Goal: Information Seeking & Learning: Learn about a topic

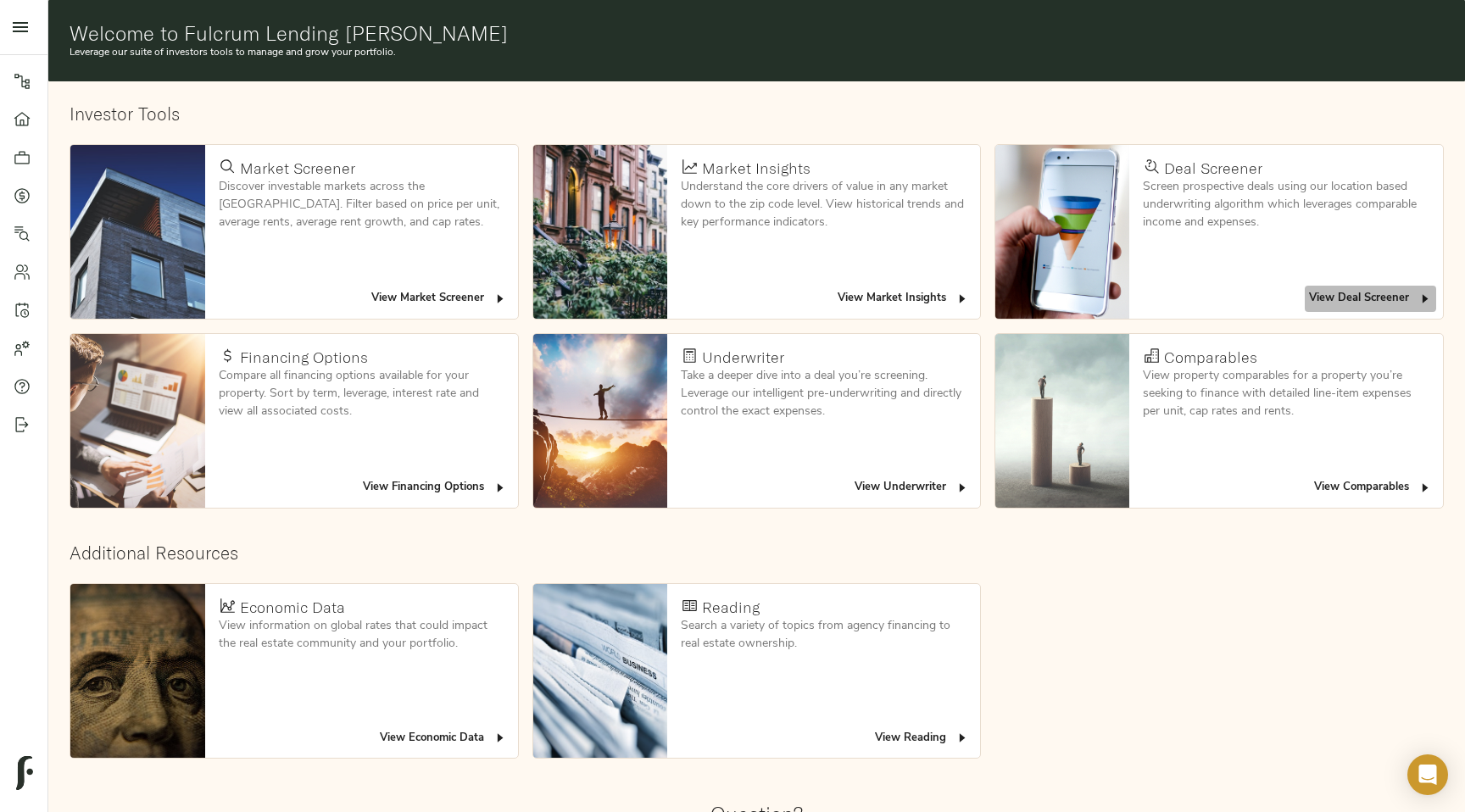
click at [1364, 298] on span "View Deal Screener" at bounding box center [1371, 298] width 123 height 19
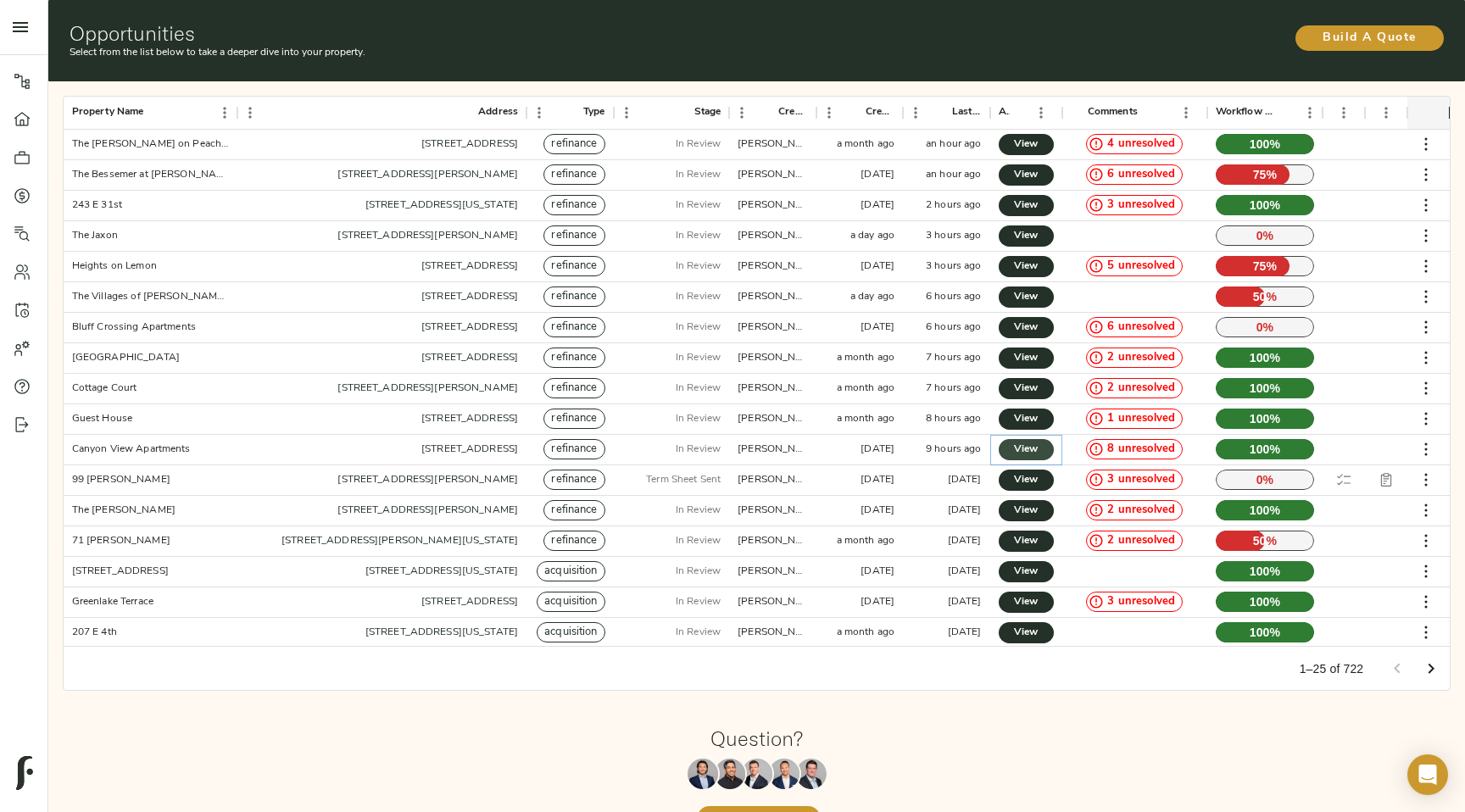
click at [1029, 449] on span "View" at bounding box center [1026, 449] width 21 height 17
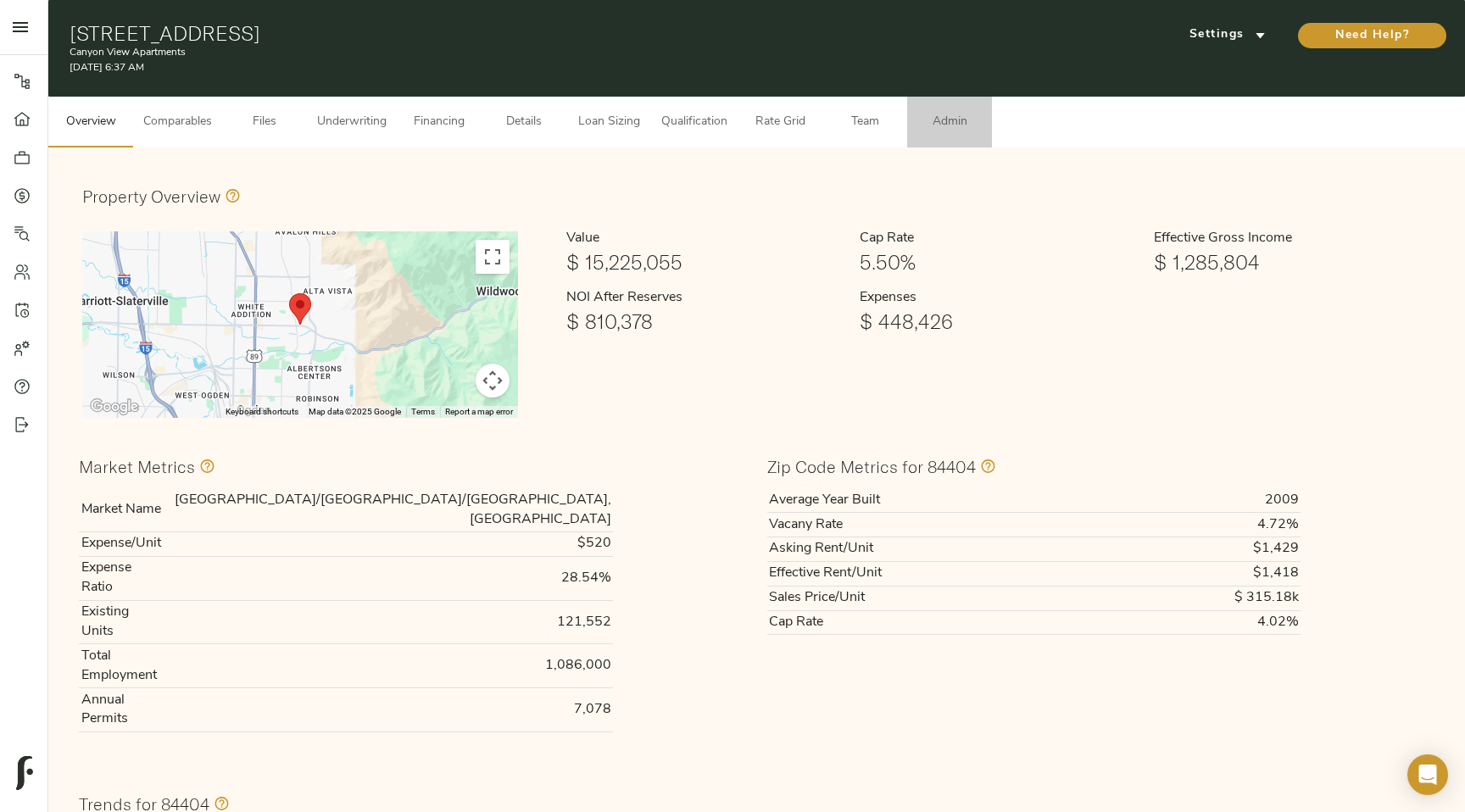
click at [952, 126] on span "Admin" at bounding box center [949, 122] width 64 height 21
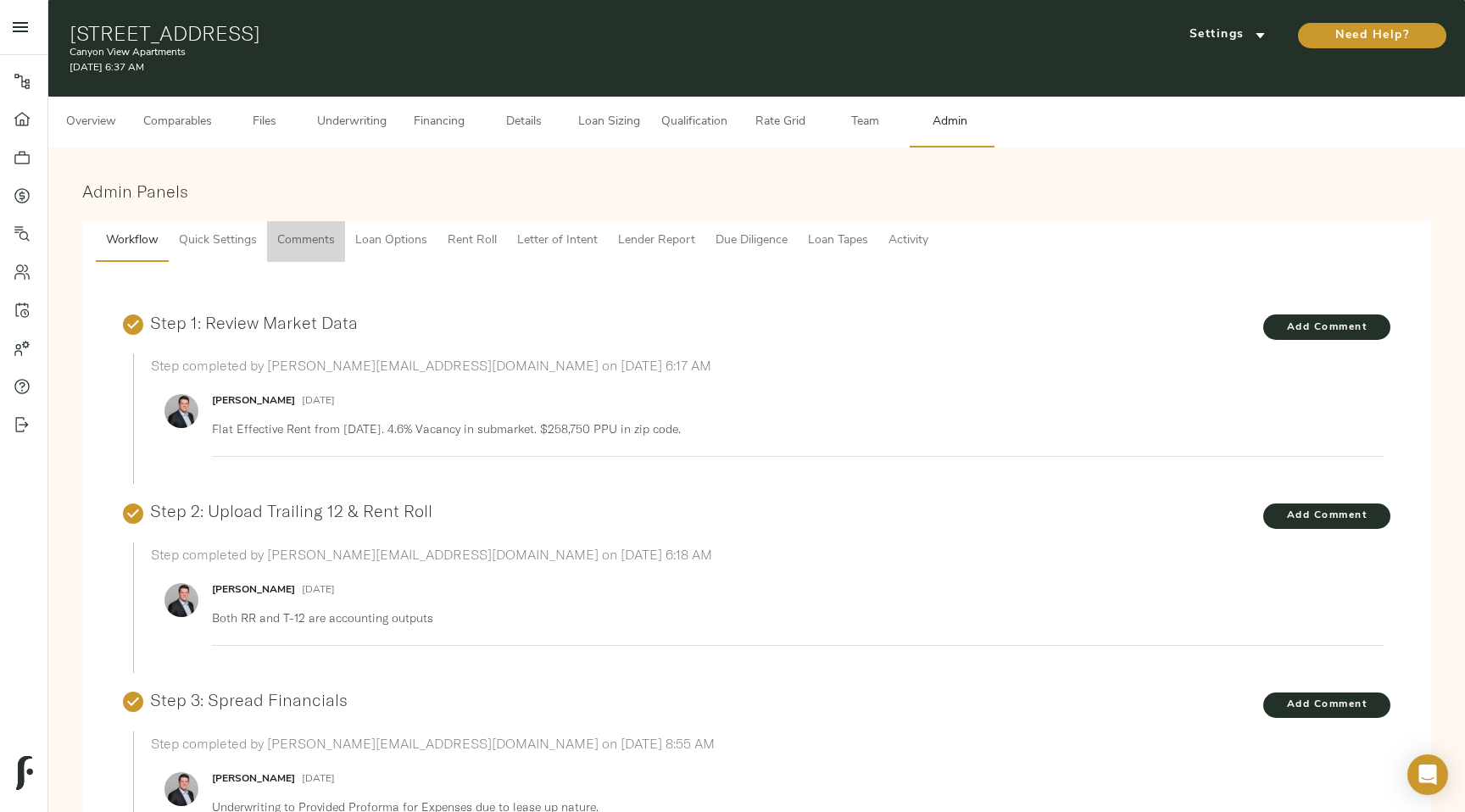
click at [308, 249] on span "Comments" at bounding box center [306, 240] width 58 height 21
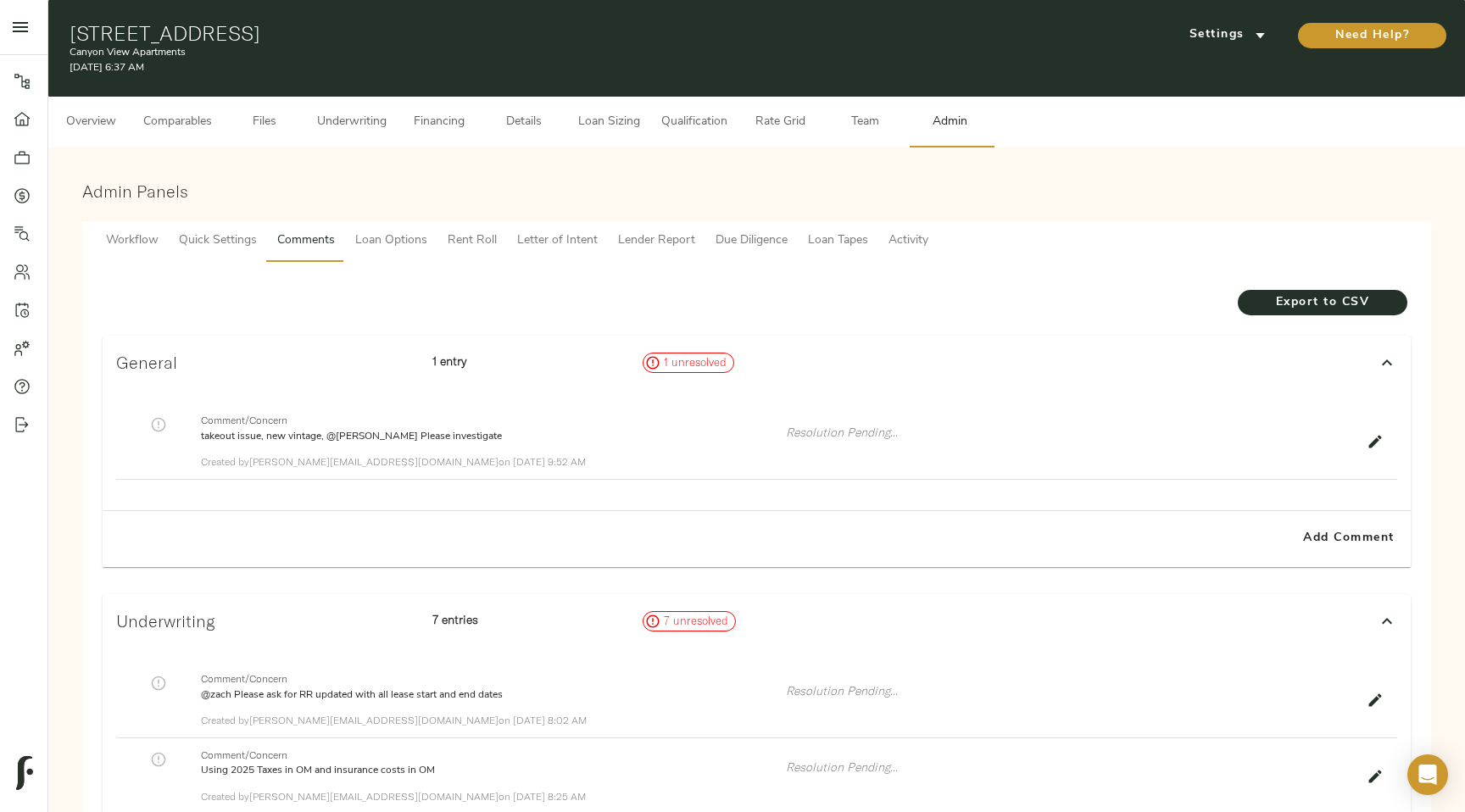
click at [341, 359] on h3 "General" at bounding box center [267, 362] width 303 height 19
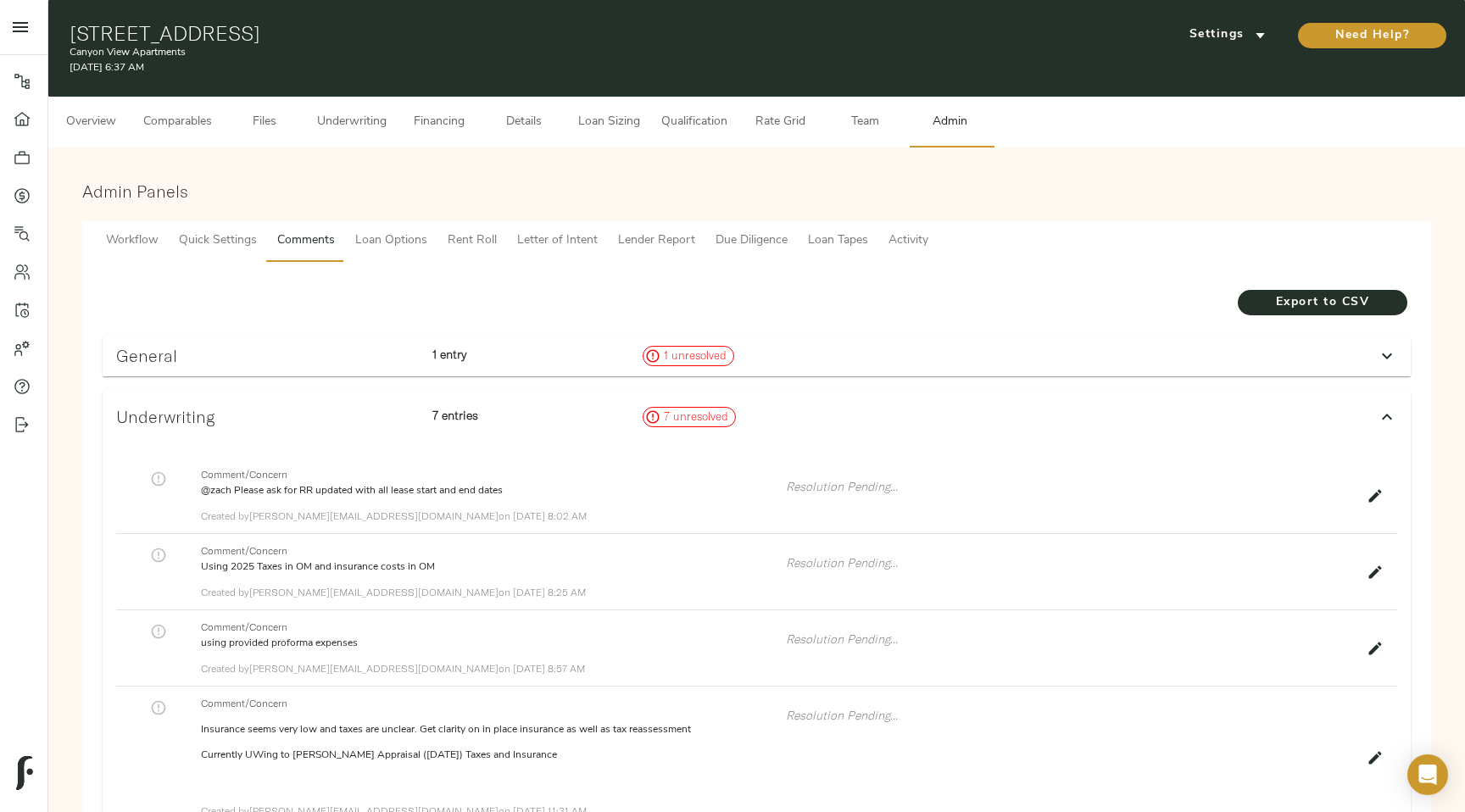
click at [345, 412] on h3 "Underwriting" at bounding box center [267, 416] width 303 height 19
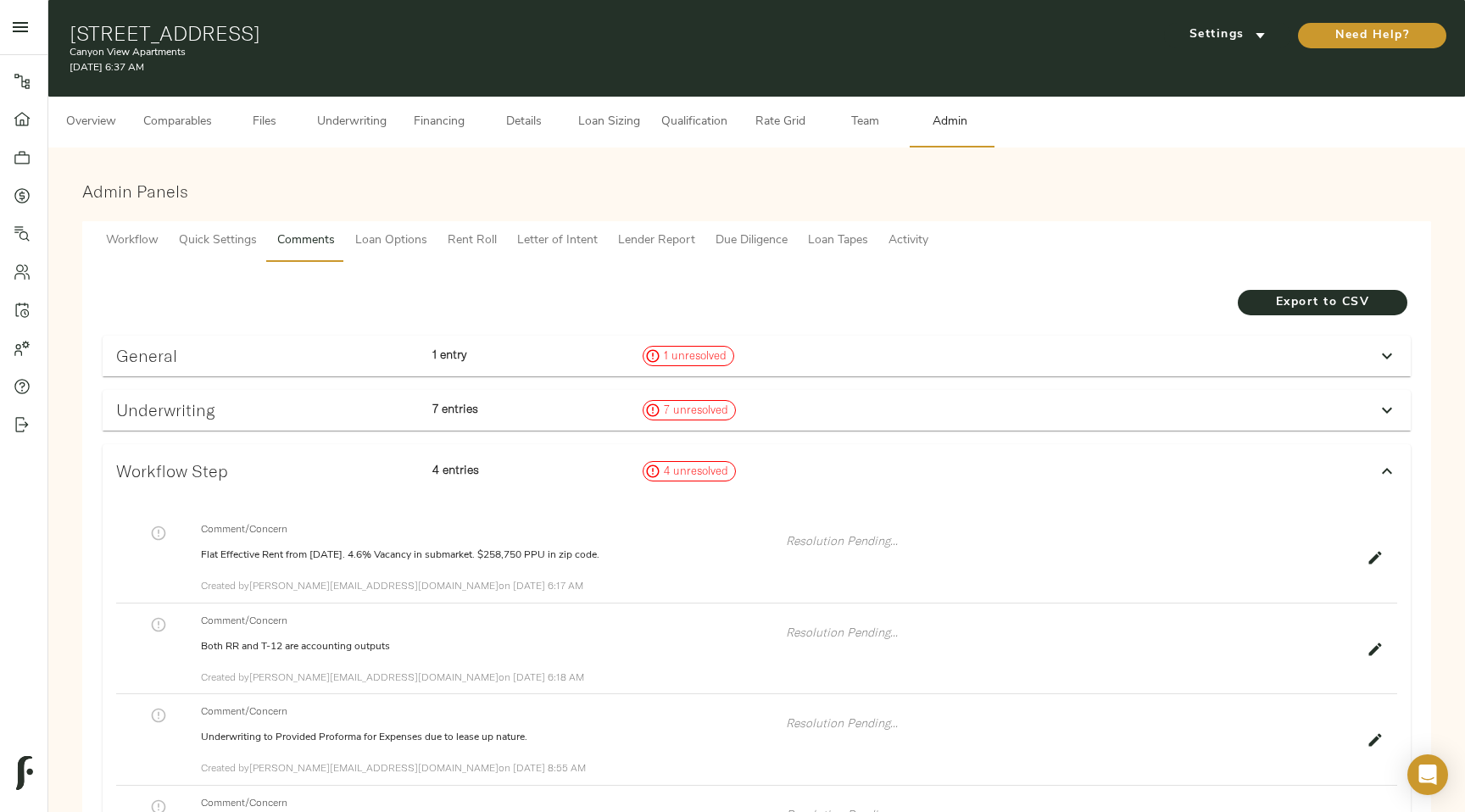
click at [327, 453] on div "Workflow Step 4 entries 4 unresolved" at bounding box center [756, 470] width 1308 height 54
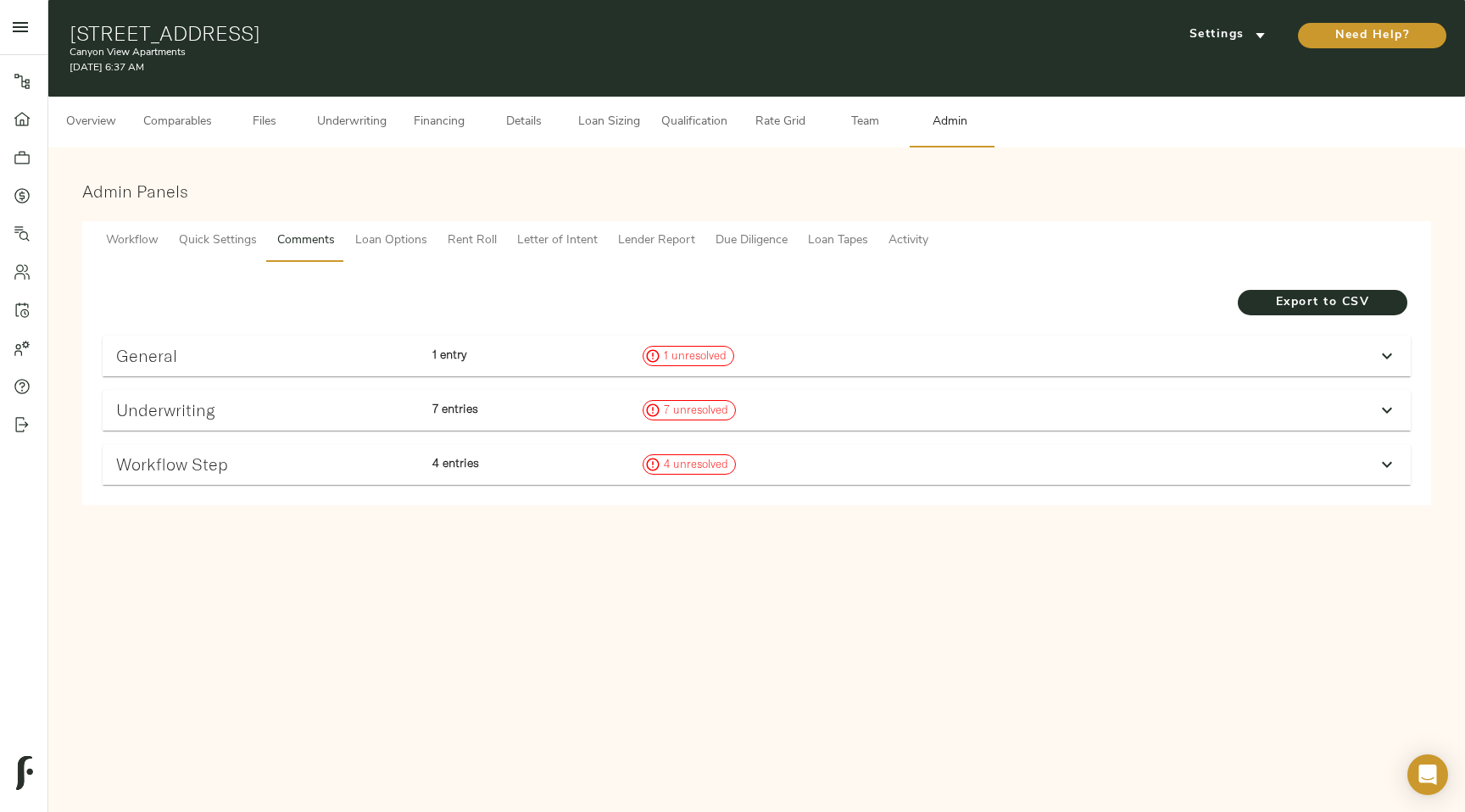
click at [403, 226] on button "Loan Options" at bounding box center [391, 241] width 92 height 41
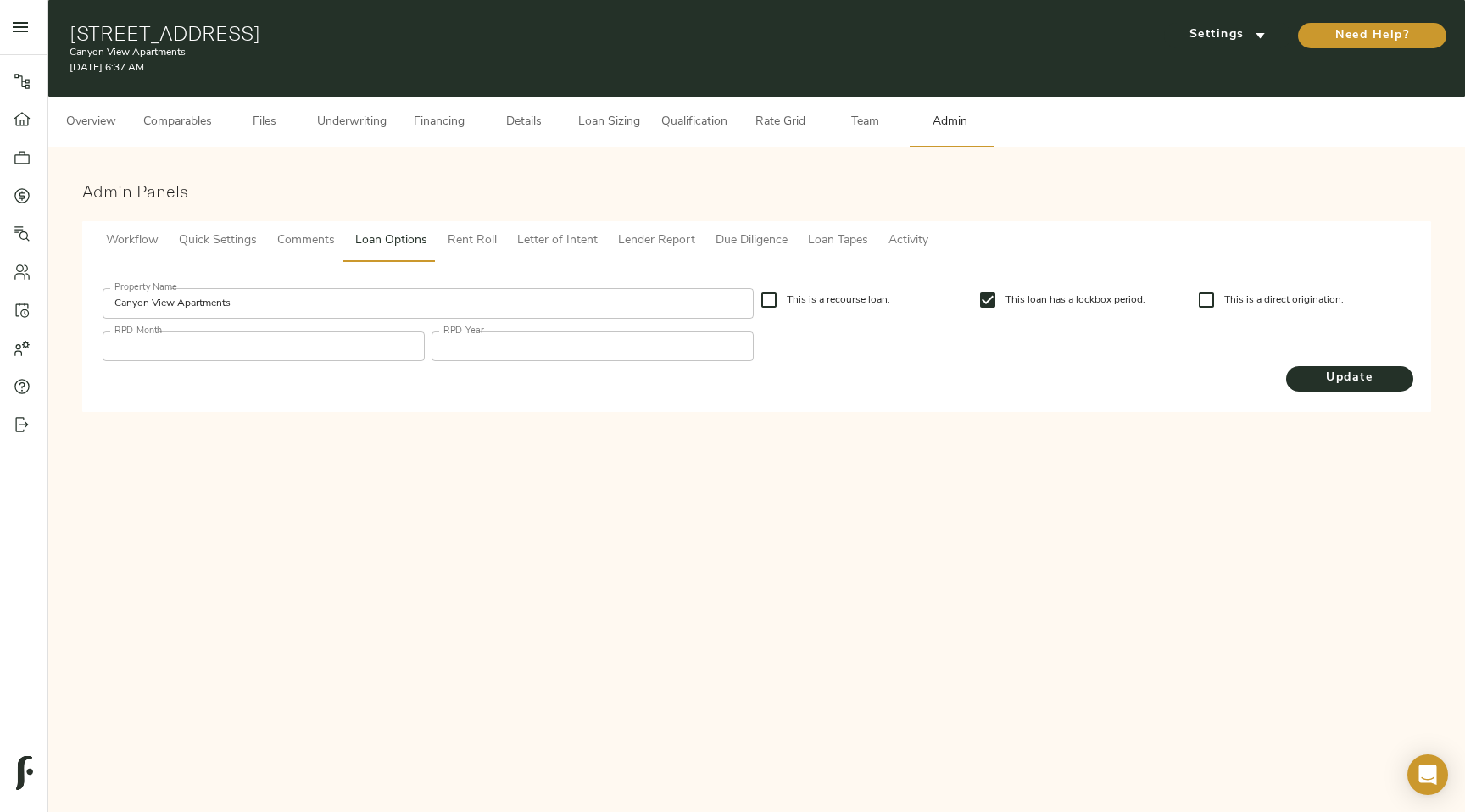
click at [449, 235] on span "Rent Roll" at bounding box center [471, 240] width 49 height 21
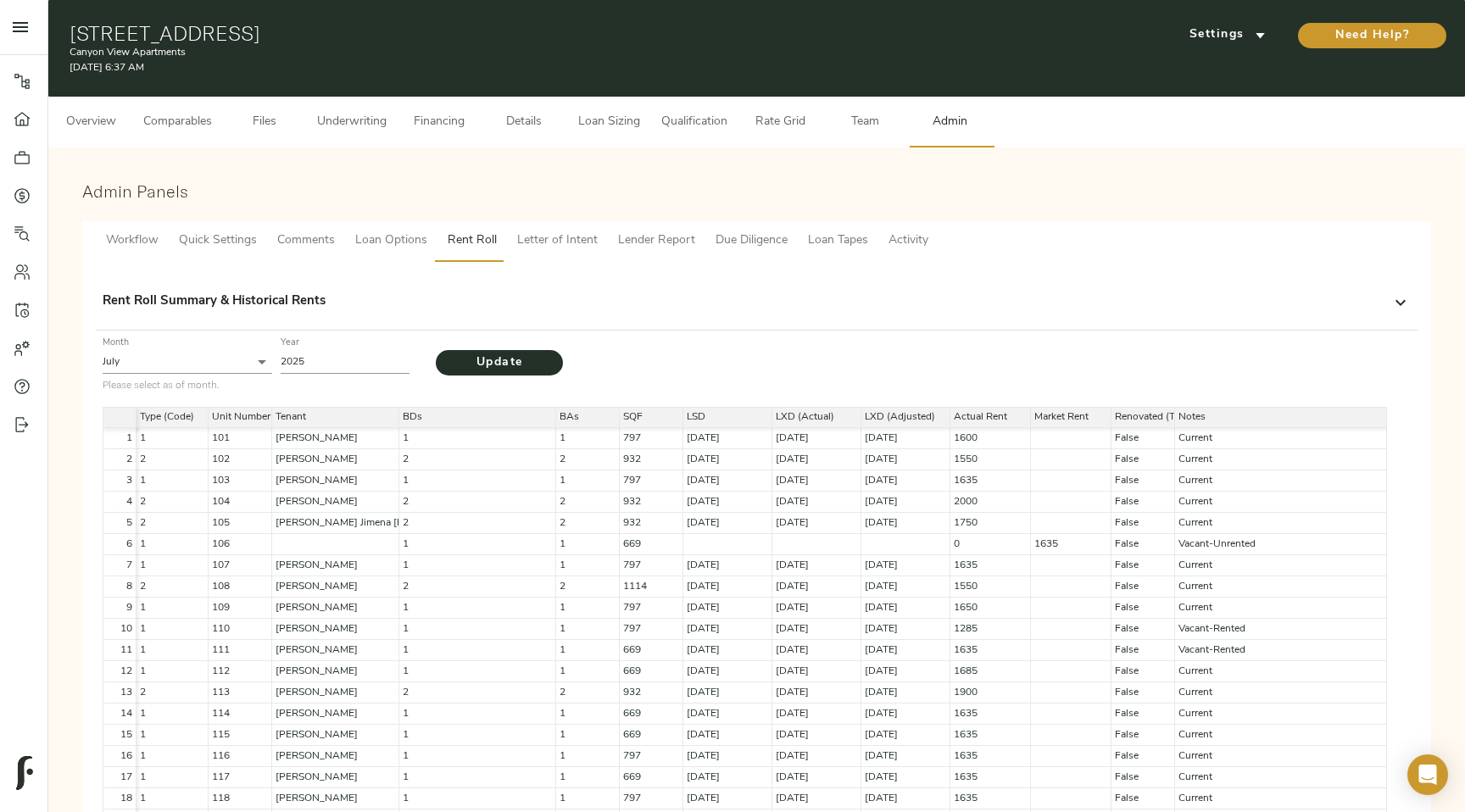
click at [562, 235] on span "Letter of Intent" at bounding box center [557, 240] width 80 height 21
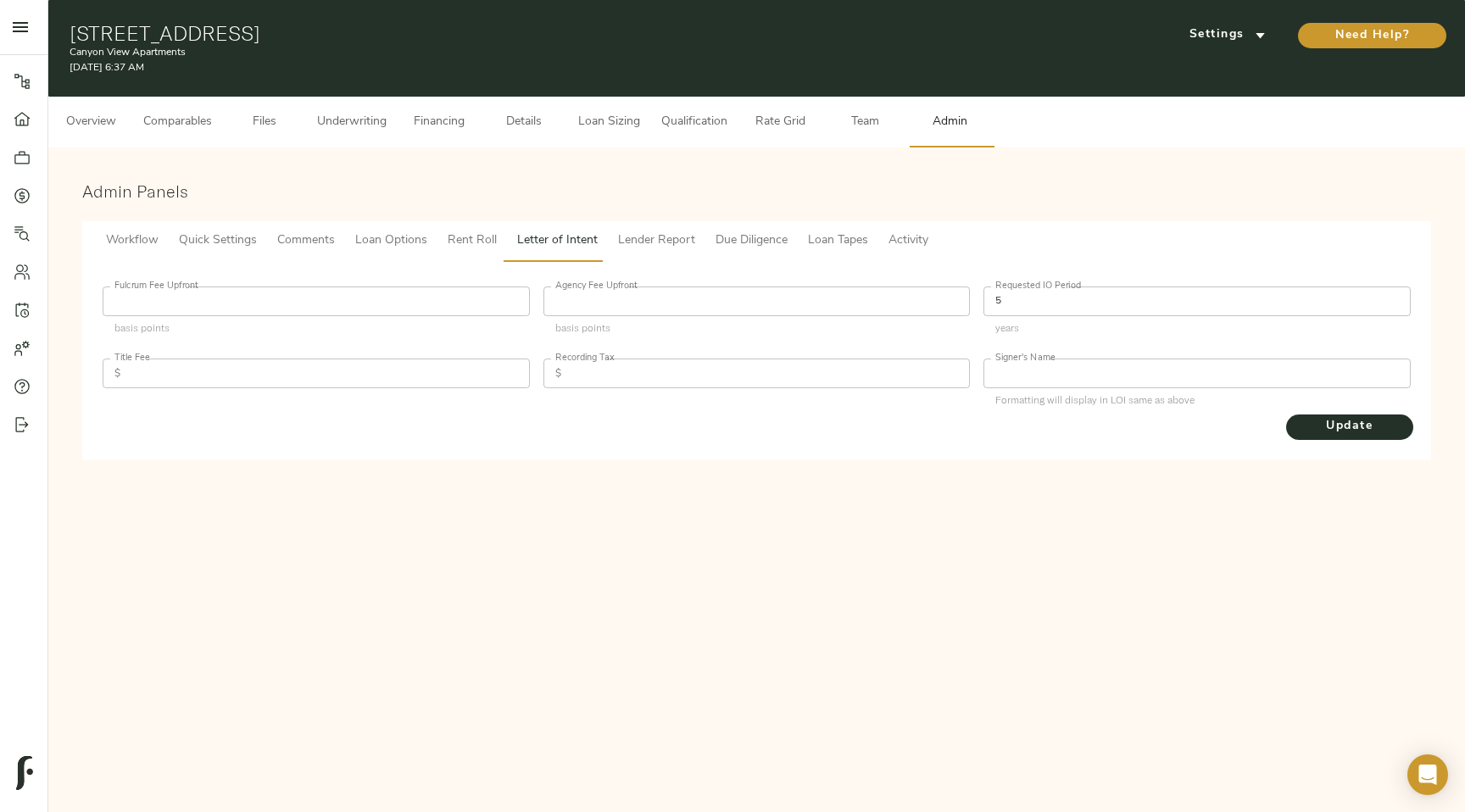
click at [634, 240] on span "Lender Report" at bounding box center [657, 240] width 77 height 21
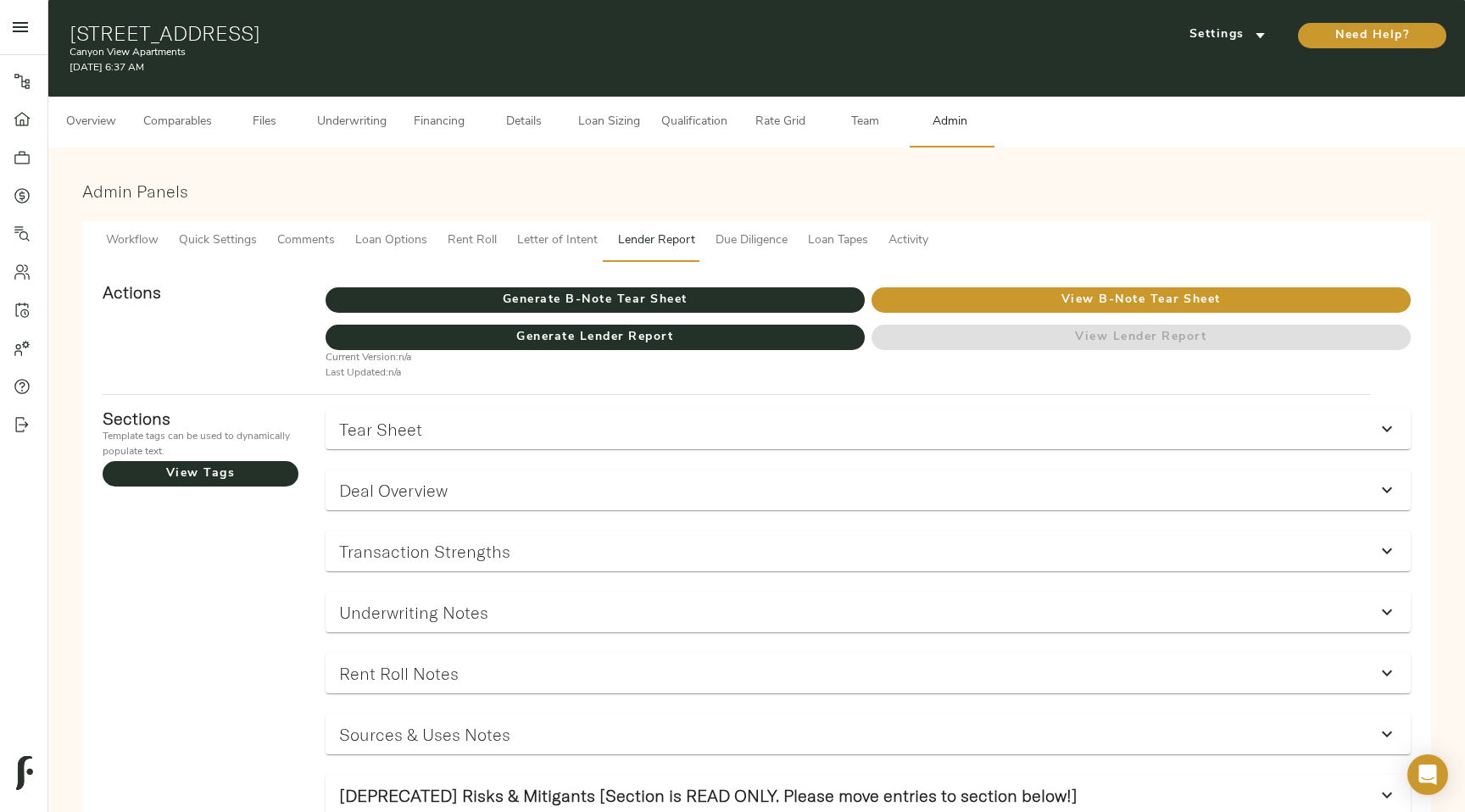
click at [754, 236] on span "Due Diligence" at bounding box center [751, 240] width 72 height 21
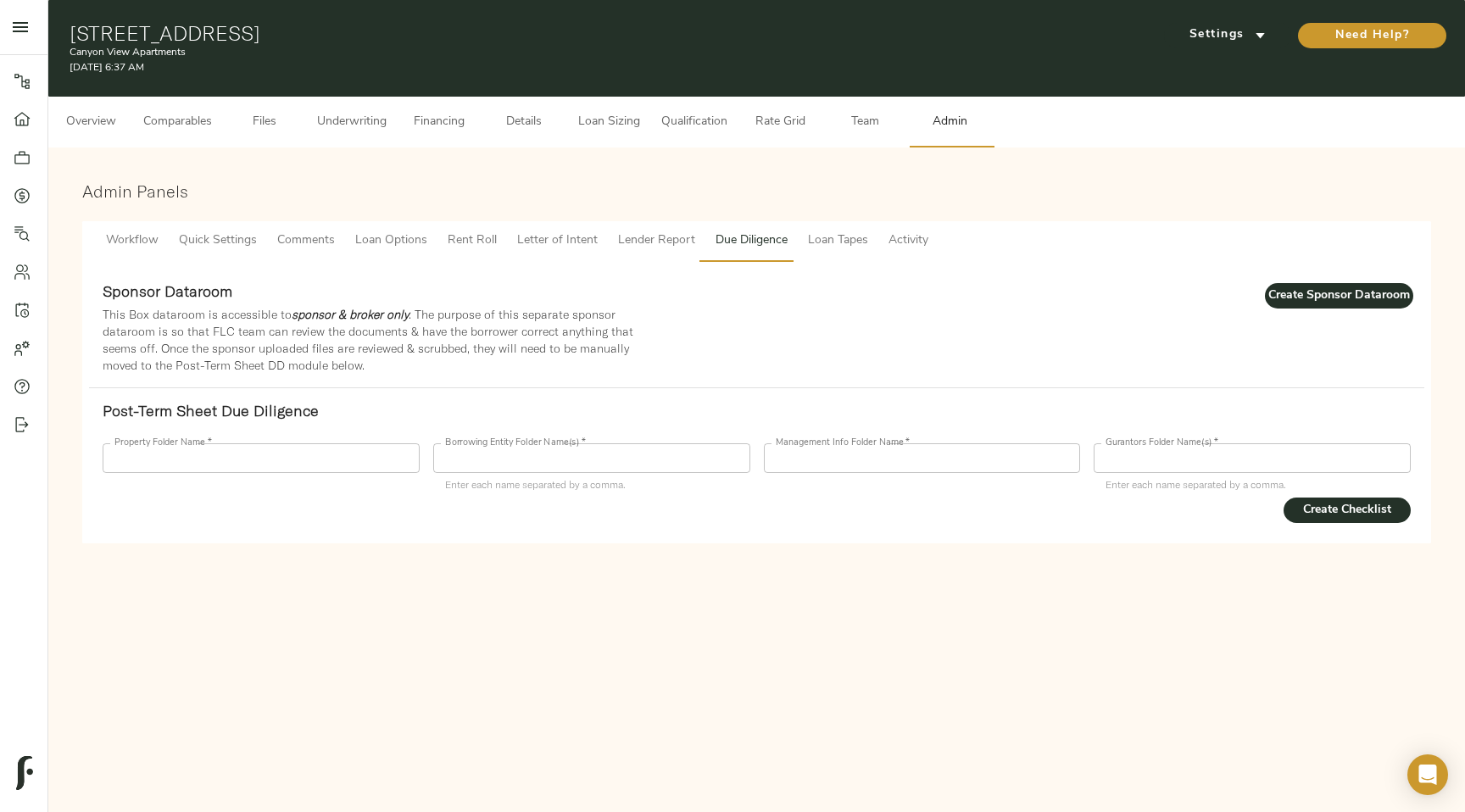
click at [837, 250] on span "Loan Tapes" at bounding box center [837, 240] width 60 height 21
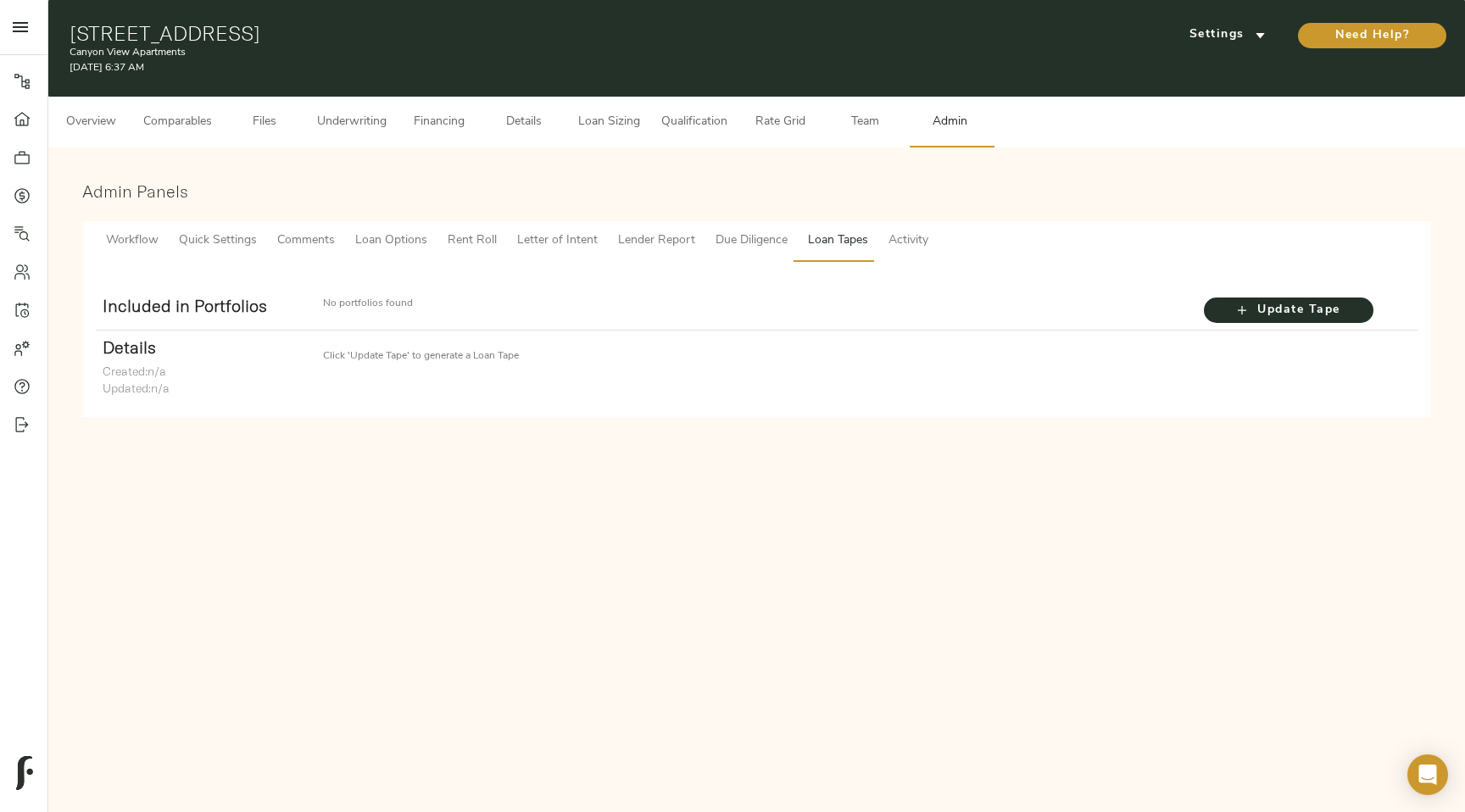
click at [925, 250] on button "Activity" at bounding box center [908, 241] width 60 height 41
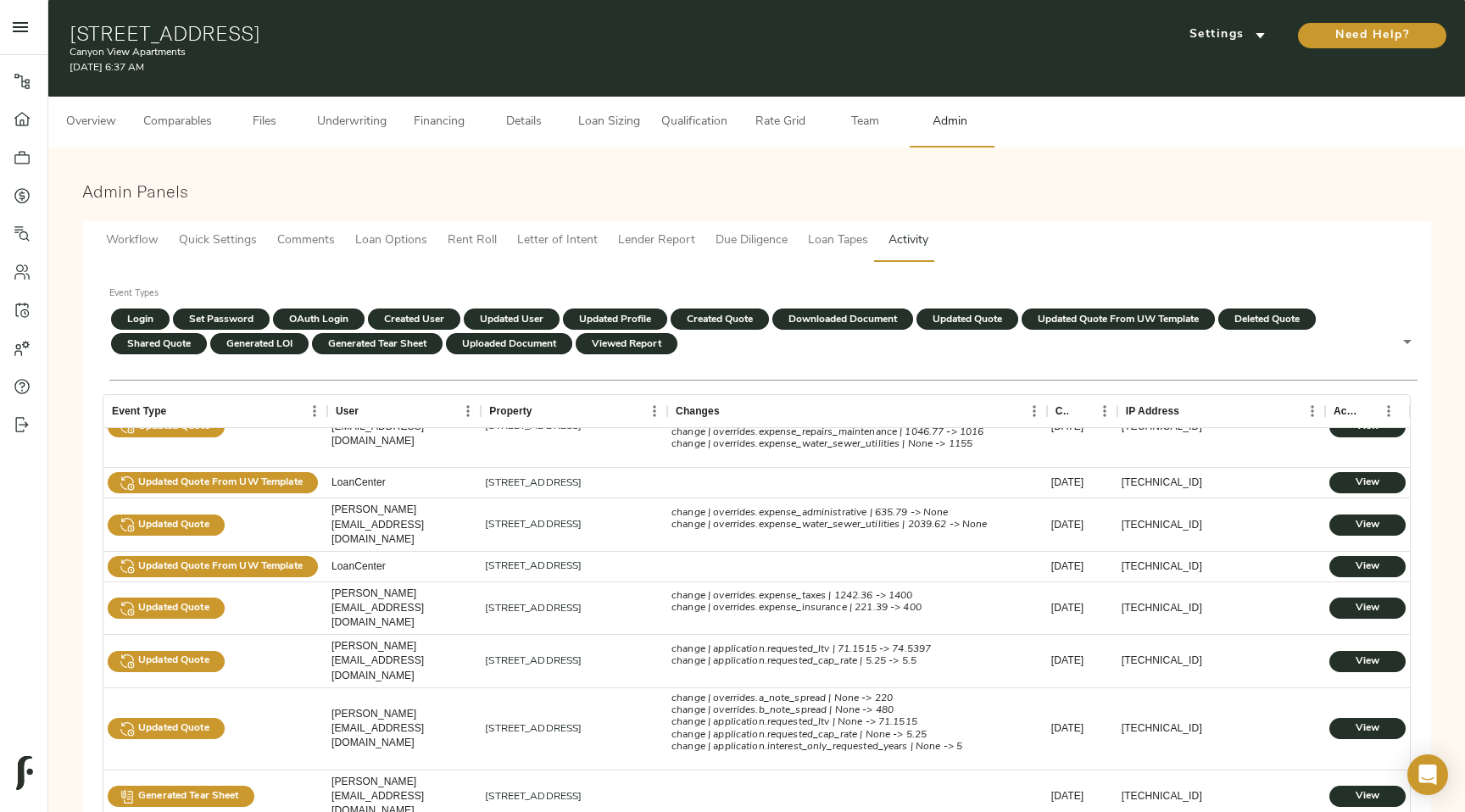
scroll to position [341, 0]
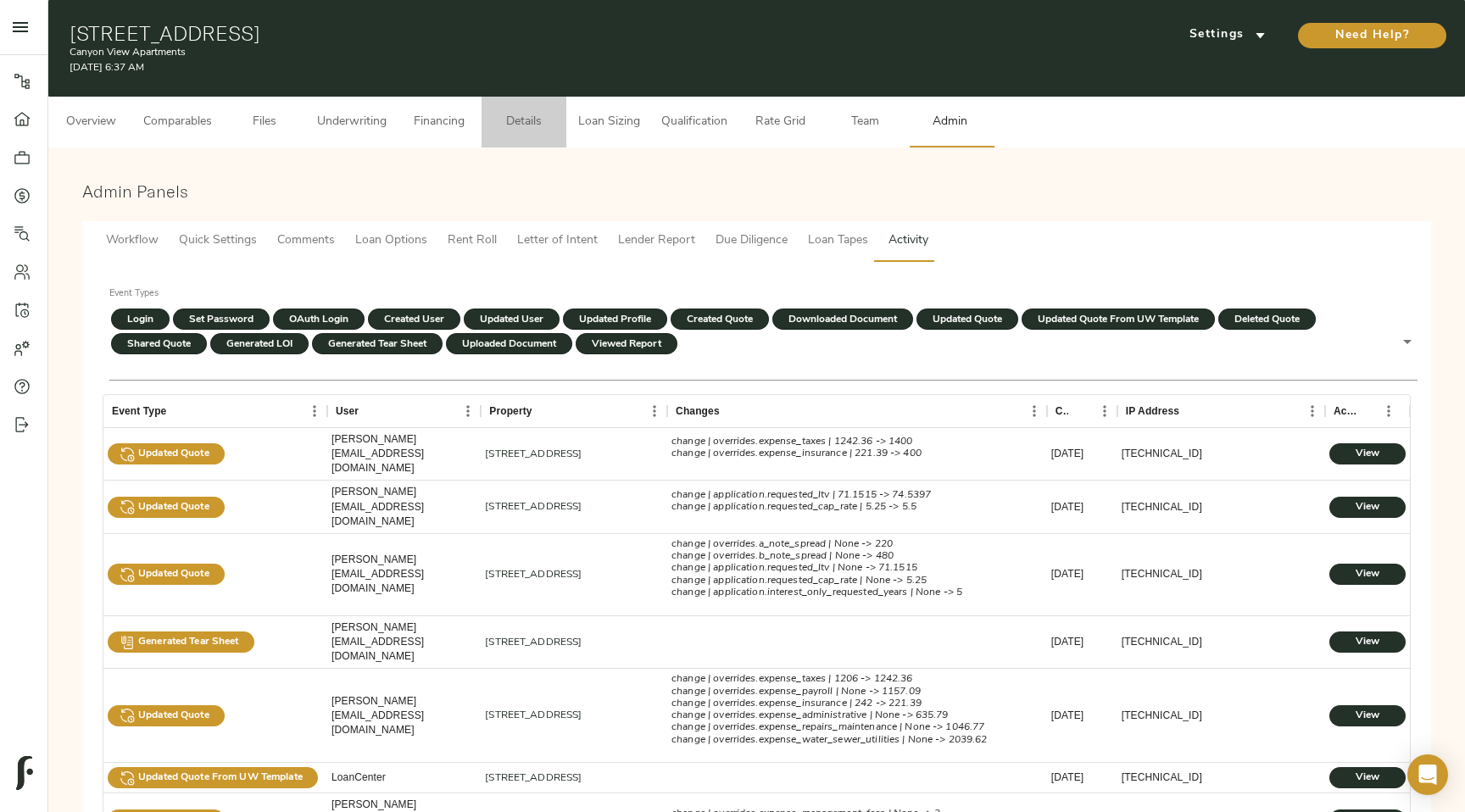
click at [514, 134] on button "Details" at bounding box center [524, 122] width 85 height 51
